Goal: Check status: Check status

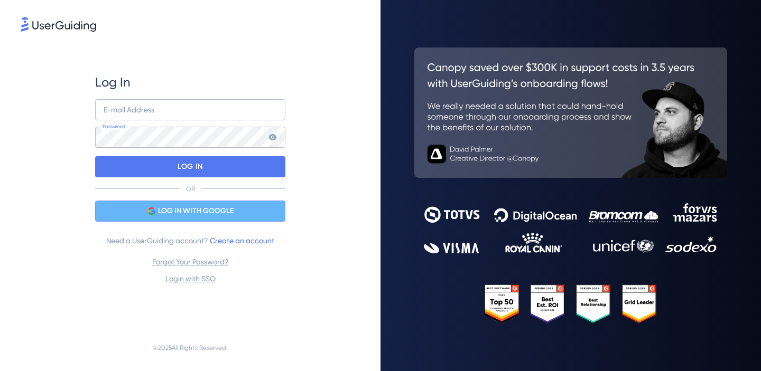
click at [173, 217] on span "LOG IN WITH GOOGLE" at bounding box center [196, 211] width 76 height 13
click at [210, 213] on span "LOG IN WITH GOOGLE" at bounding box center [196, 211] width 76 height 13
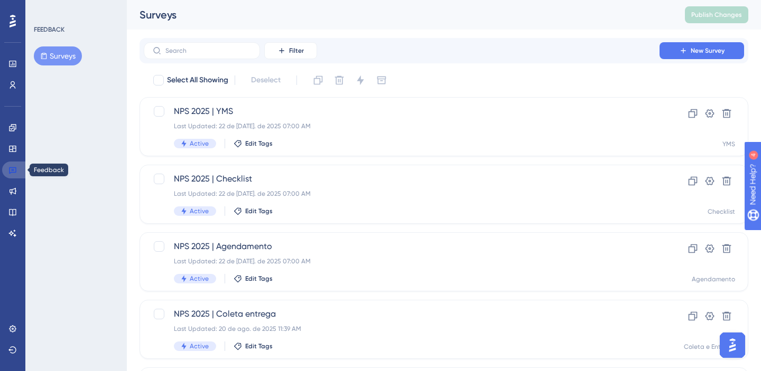
click at [14, 171] on icon at bounding box center [12, 170] width 7 height 7
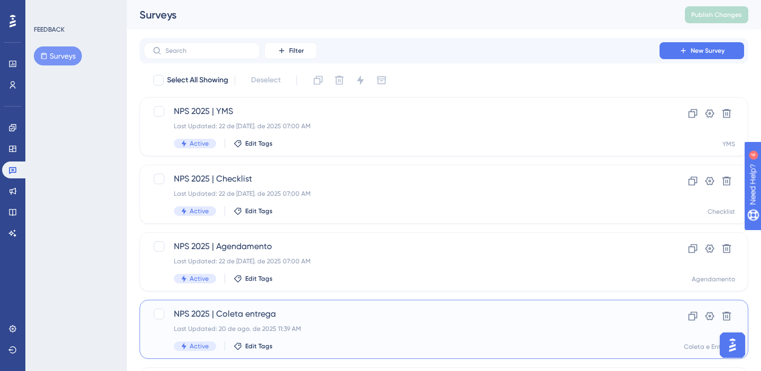
click at [334, 306] on div "NPS 2025 | [PERSON_NAME] entrega Last Updated: 20 de ago. de 2025 11:39 AM Acti…" at bounding box center [443, 329] width 608 height 59
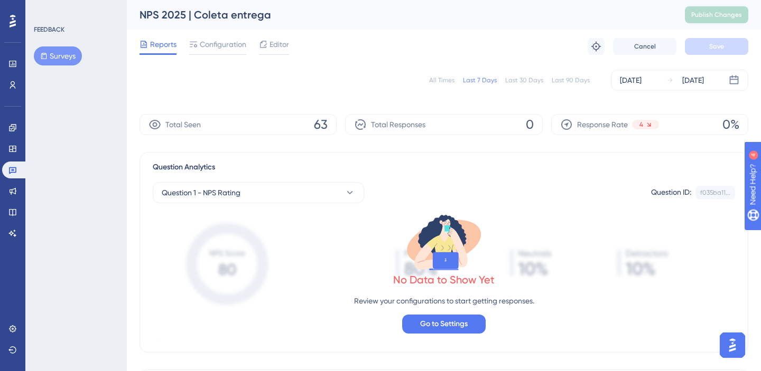
click at [521, 83] on div "Last 30 Days" at bounding box center [524, 80] width 38 height 8
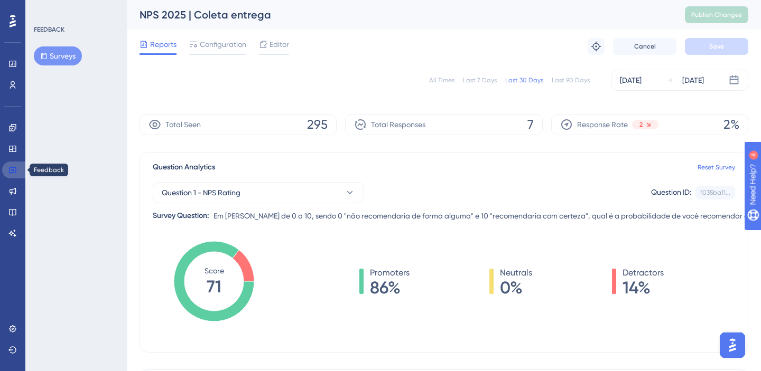
click at [11, 170] on icon at bounding box center [12, 170] width 8 height 8
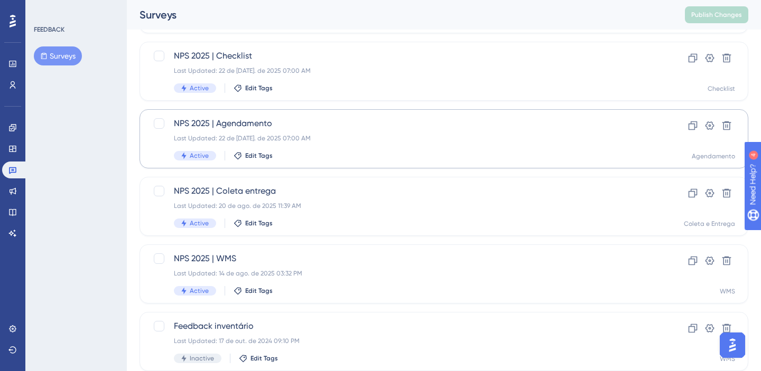
scroll to position [127, 0]
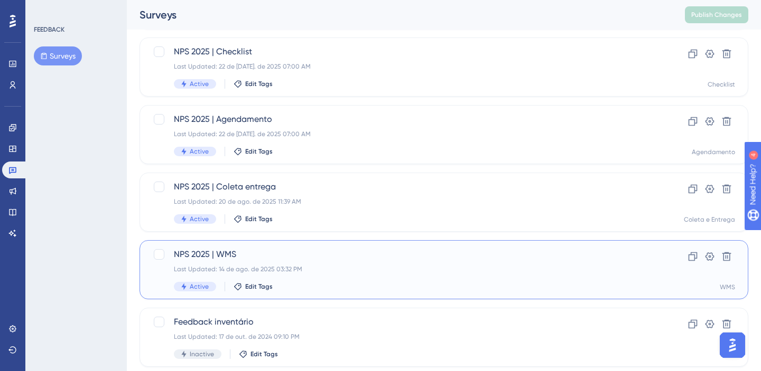
click at [315, 273] on div "Last Updated: 14 de ago. de 2025 03:32 PM" at bounding box center [401, 269] width 455 height 8
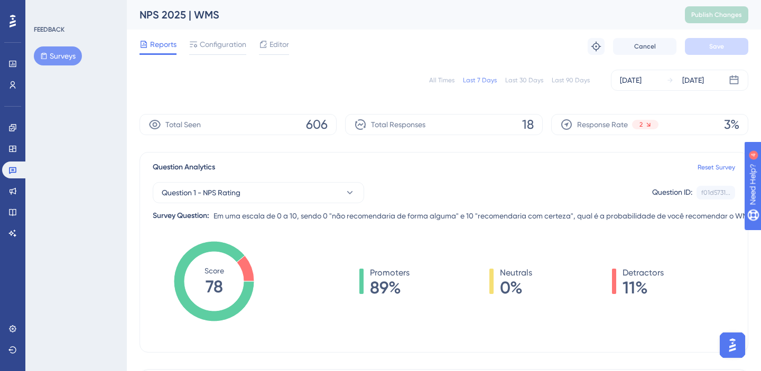
click at [521, 83] on div "Last 30 Days" at bounding box center [524, 80] width 38 height 8
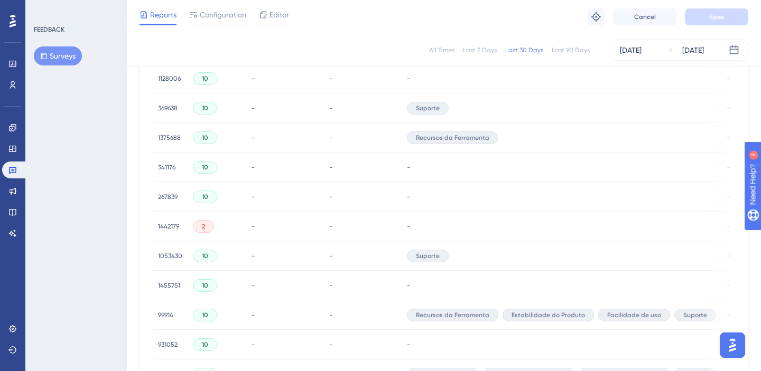
scroll to position [753, 0]
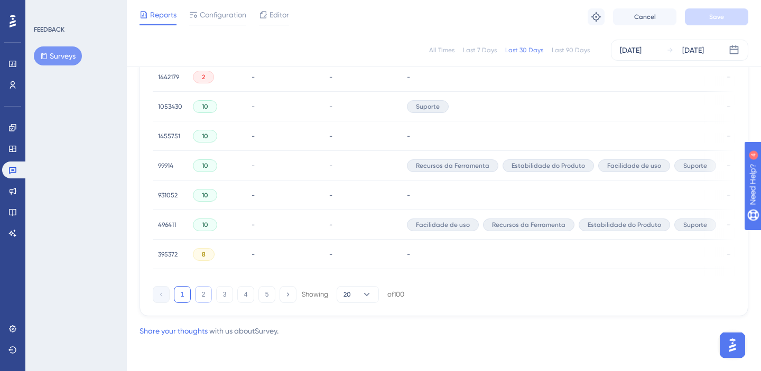
click at [205, 302] on button "2" at bounding box center [203, 294] width 17 height 17
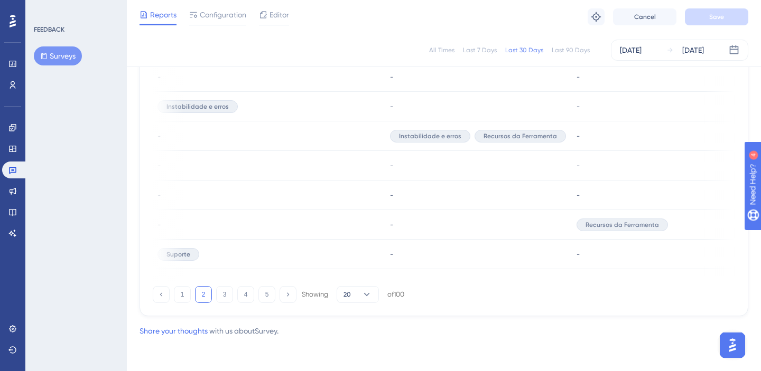
scroll to position [0, 72]
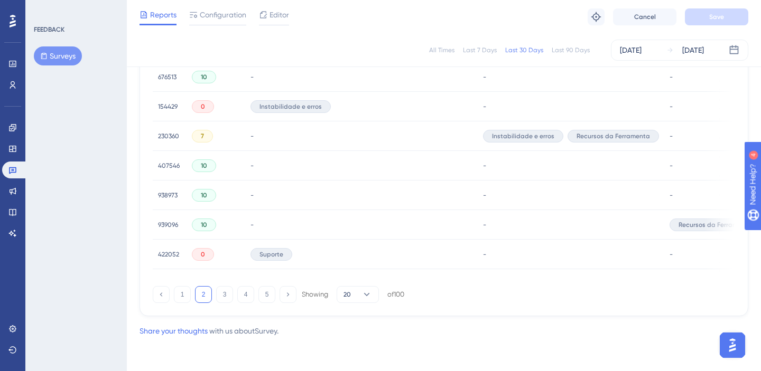
click at [171, 254] on span "422052" at bounding box center [168, 254] width 21 height 8
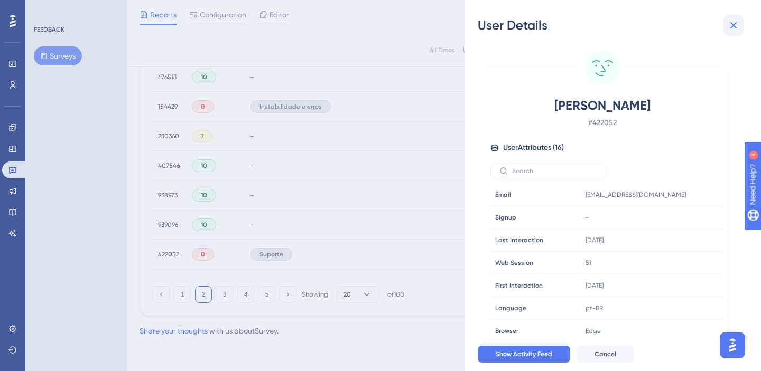
click at [733, 31] on icon at bounding box center [733, 25] width 13 height 13
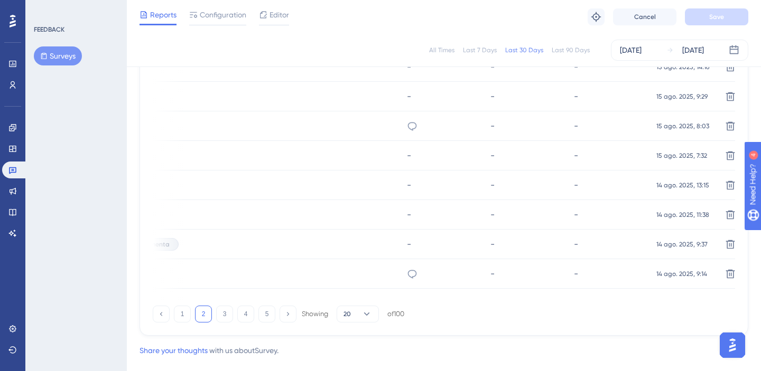
scroll to position [753, 0]
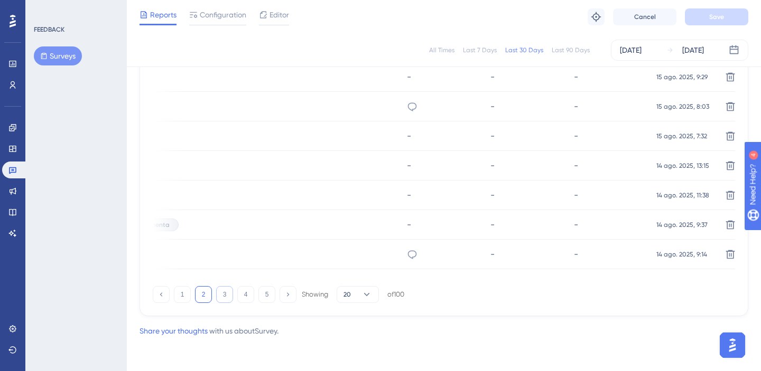
click at [219, 294] on button "3" at bounding box center [224, 294] width 17 height 17
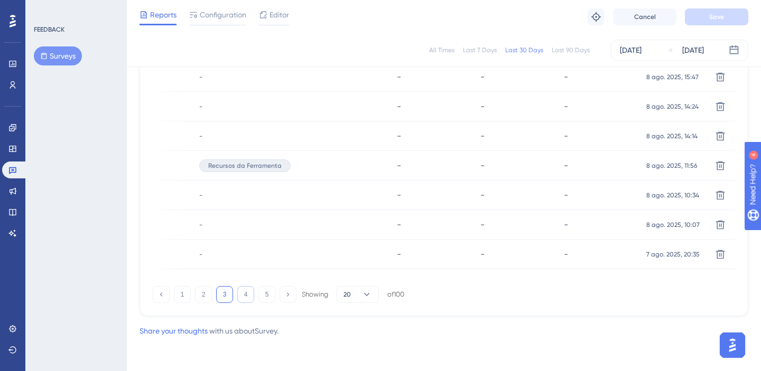
click at [247, 295] on button "4" at bounding box center [245, 294] width 17 height 17
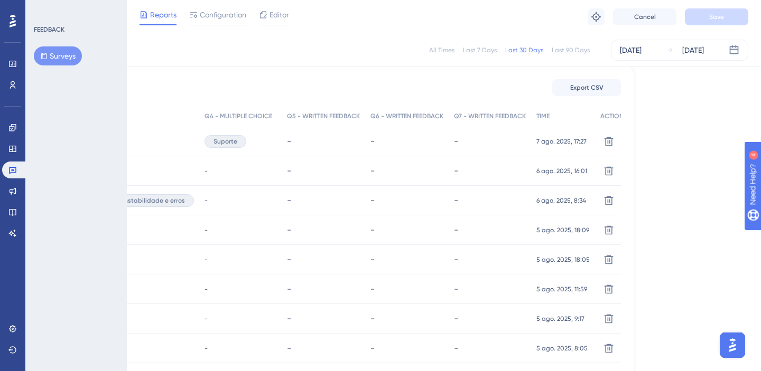
scroll to position [753, 117]
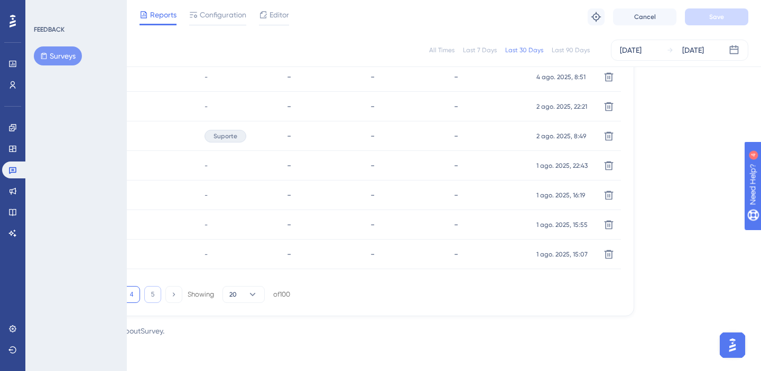
click at [146, 301] on button "5" at bounding box center [152, 294] width 17 height 17
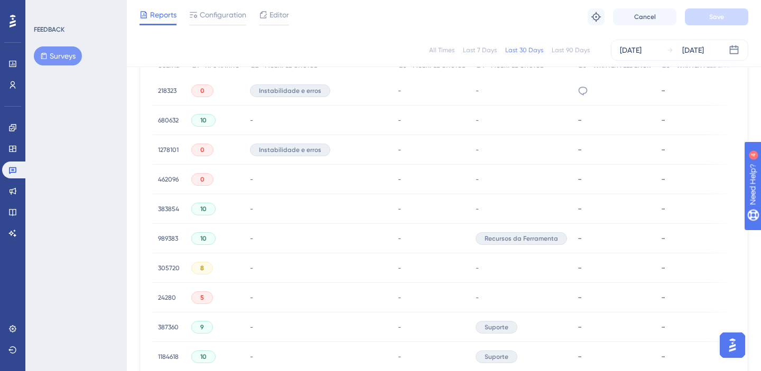
scroll to position [128, 0]
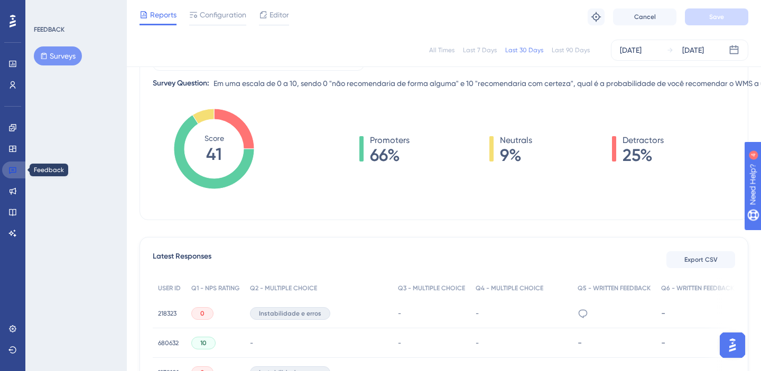
click at [8, 171] on link at bounding box center [14, 170] width 25 height 17
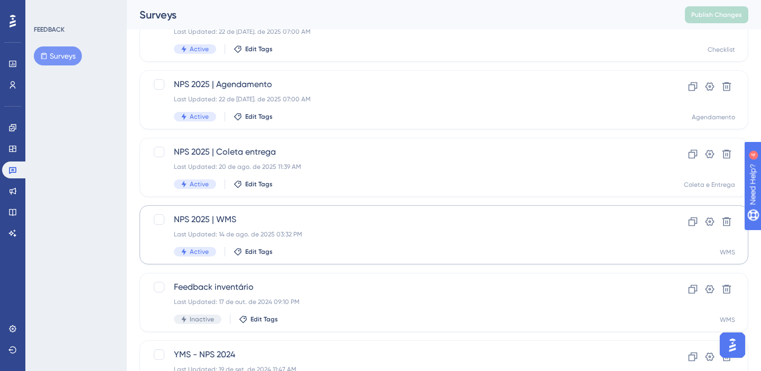
scroll to position [165, 0]
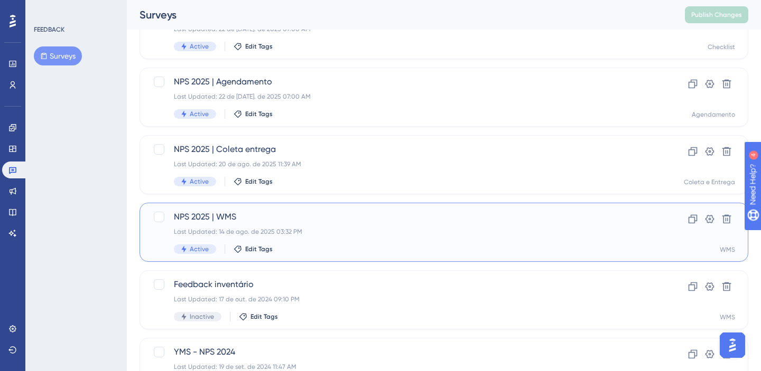
click at [339, 234] on div "Last Updated: 14 de ago. de 2025 03:32 PM" at bounding box center [401, 232] width 455 height 8
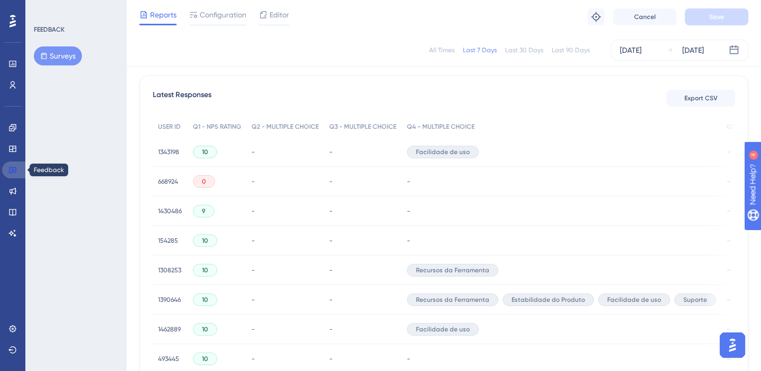
click at [8, 176] on link at bounding box center [14, 170] width 25 height 17
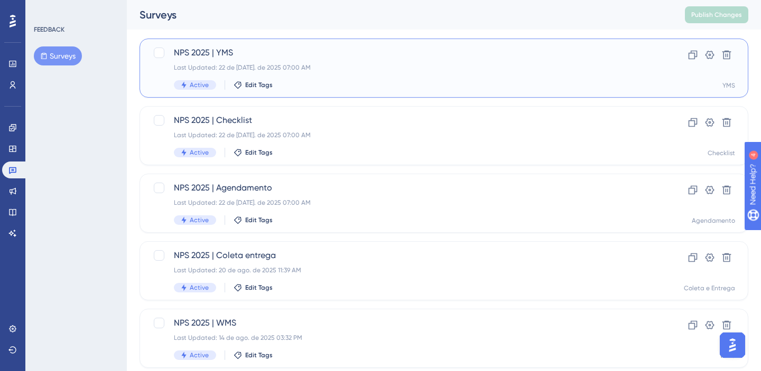
click at [390, 88] on div "Active Edit Tags" at bounding box center [401, 85] width 455 height 10
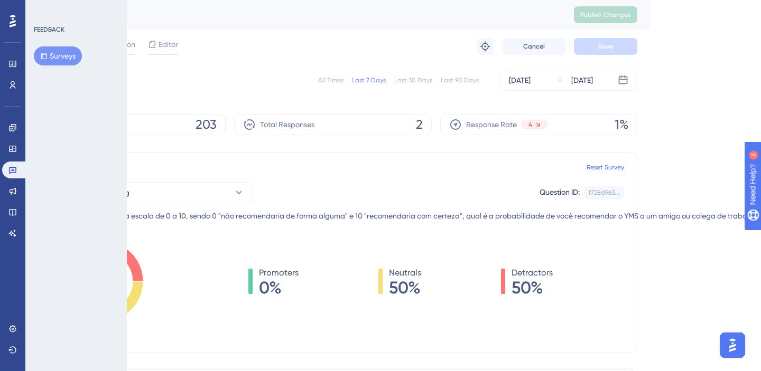
click at [400, 82] on div "Last 30 Days" at bounding box center [413, 80] width 38 height 8
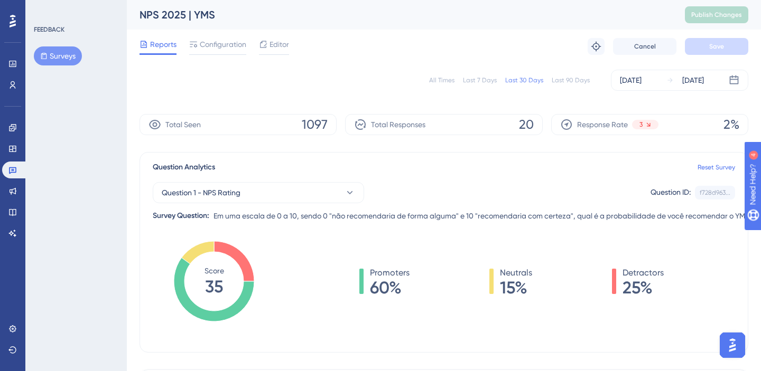
click at [336, 163] on div "Question Analytics Reset Survey" at bounding box center [444, 167] width 582 height 13
click at [8, 167] on icon at bounding box center [12, 170] width 8 height 8
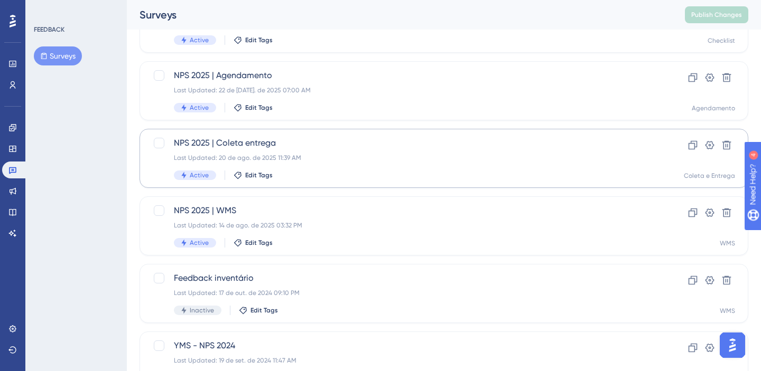
scroll to position [156, 0]
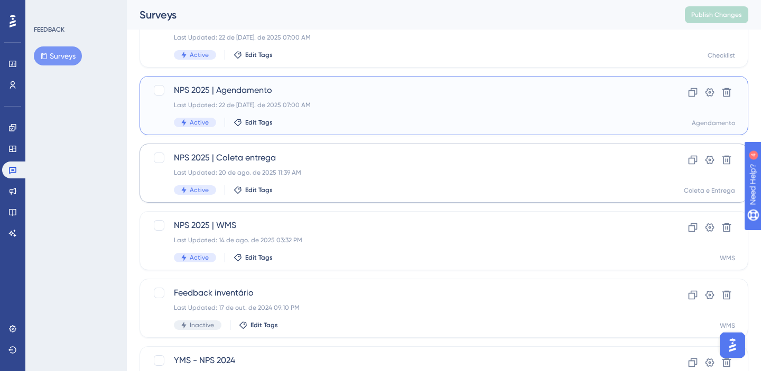
click at [387, 100] on div "NPS 2025 | Agendamento Last Updated: 22 de [DATE]. de 2025 07:00 AM Active Edit…" at bounding box center [401, 105] width 455 height 43
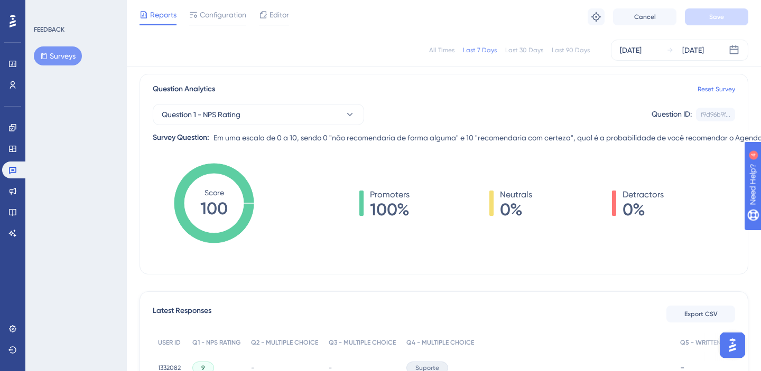
scroll to position [72, 0]
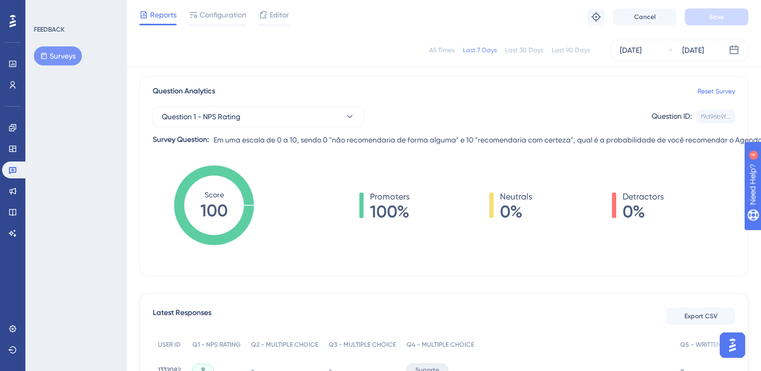
click at [514, 46] on div "Last 30 Days" at bounding box center [524, 50] width 38 height 8
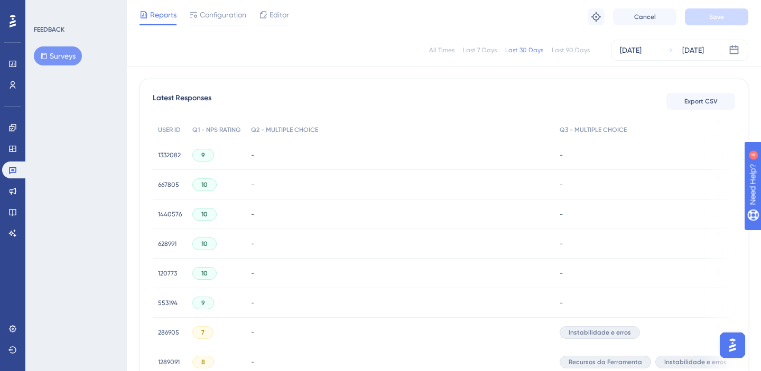
scroll to position [0, 0]
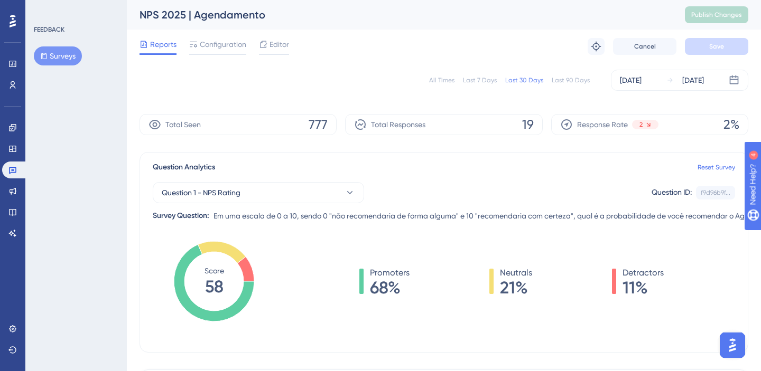
click at [369, 155] on div "Question Analytics Reset Survey Question 1 - NPS Rating Question ID: f9d96b9f..…" at bounding box center [443, 252] width 608 height 201
click at [15, 61] on icon at bounding box center [12, 64] width 7 height 6
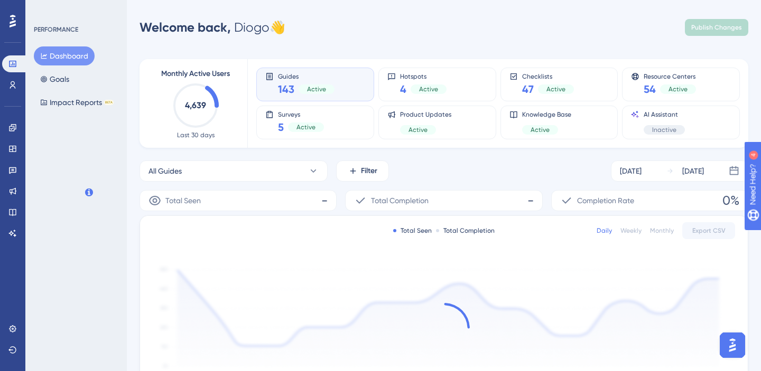
click at [276, 27] on div "Welcome back, Diogo 👋" at bounding box center [212, 27] width 146 height 17
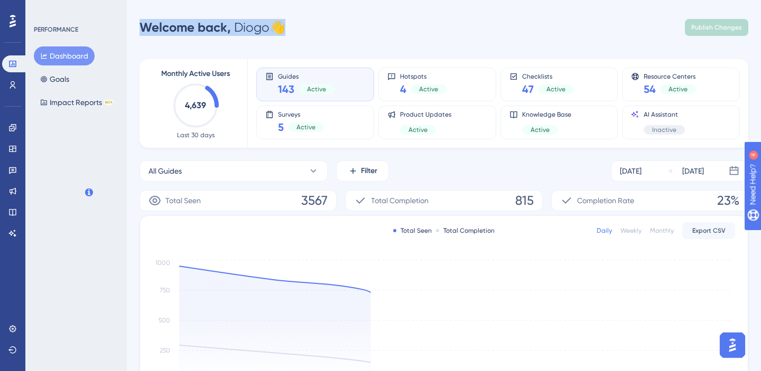
click at [293, 27] on div "Welcome back, Diogo 👋 Publish Changes" at bounding box center [443, 27] width 608 height 21
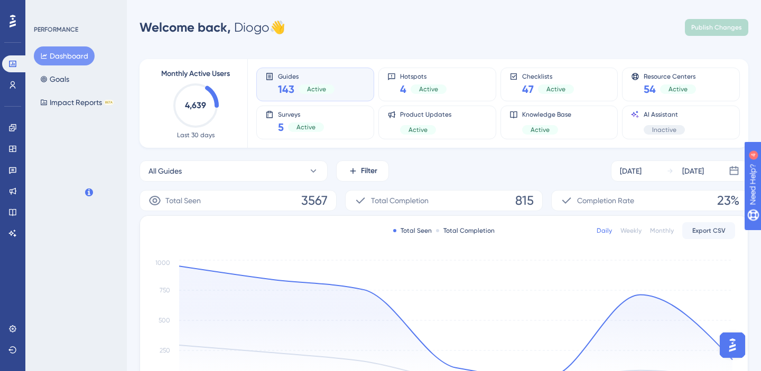
click at [246, 27] on div "Welcome back, Diogo 👋" at bounding box center [212, 27] width 146 height 17
click at [211, 30] on span "Welcome back," at bounding box center [184, 27] width 91 height 15
click at [329, 25] on div "Welcome back, Diogo 👋 Publish Changes" at bounding box center [443, 27] width 608 height 21
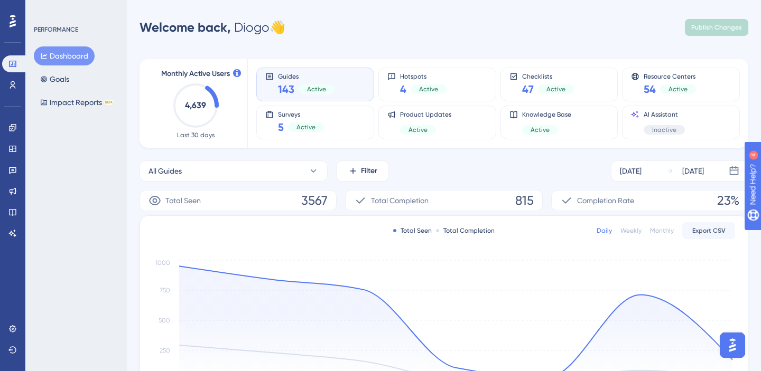
click at [567, 26] on div "Welcome back, Diogo 👋 Publish Changes" at bounding box center [443, 27] width 608 height 21
click at [16, 175] on link at bounding box center [12, 170] width 21 height 17
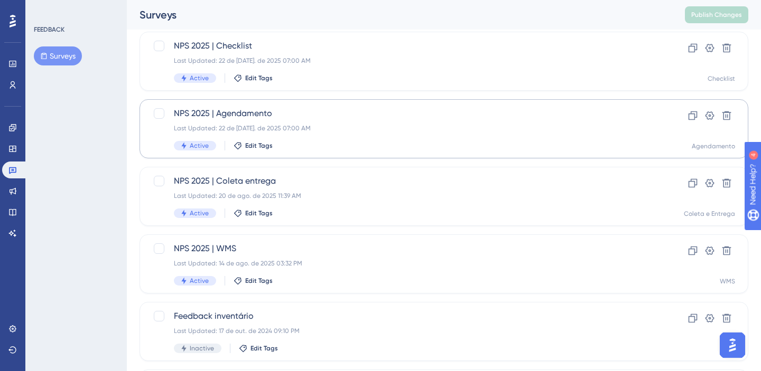
scroll to position [151, 0]
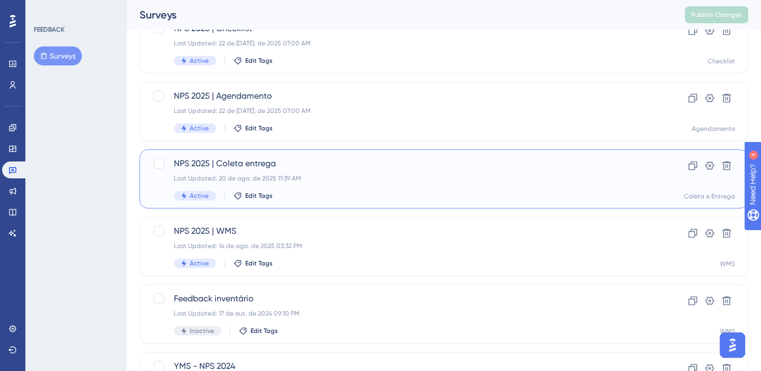
click at [333, 190] on div "NPS 2025 | [PERSON_NAME] entrega Last Updated: 20 de ago. de 2025 11:39 AM Acti…" at bounding box center [401, 178] width 455 height 43
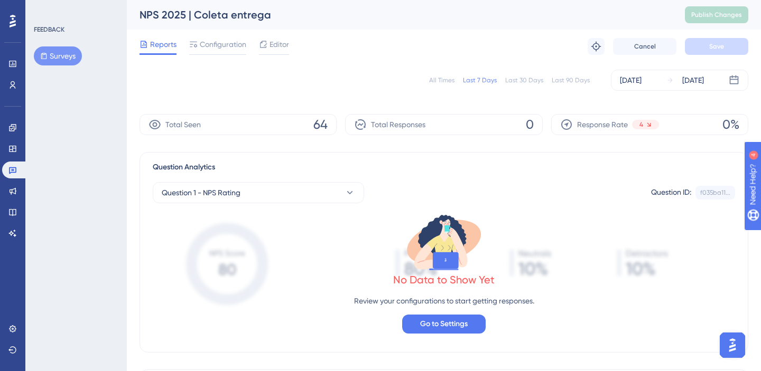
click at [528, 78] on div "Last 30 Days" at bounding box center [524, 80] width 38 height 8
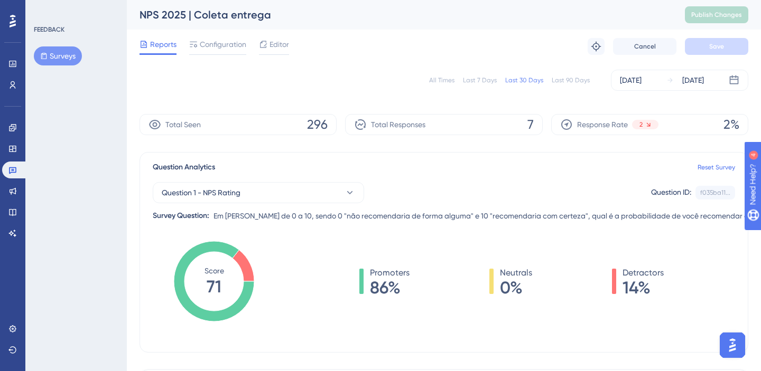
click at [14, 26] on icon at bounding box center [13, 21] width 6 height 14
click at [14, 59] on link at bounding box center [12, 63] width 21 height 17
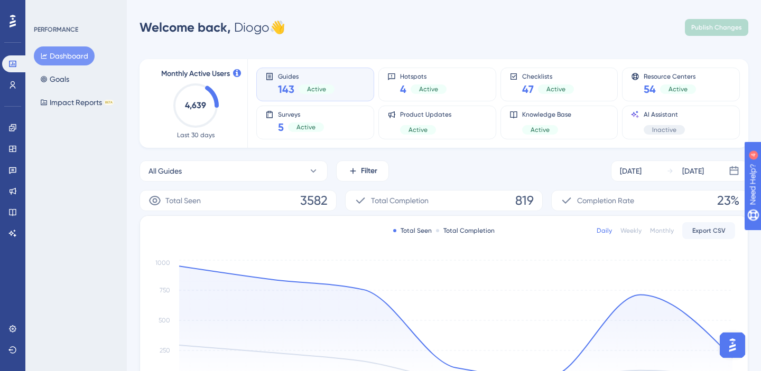
click at [632, 27] on div "Welcome back, Diogo 👋 Publish Changes" at bounding box center [443, 27] width 608 height 21
